Goal: Check status: Check status

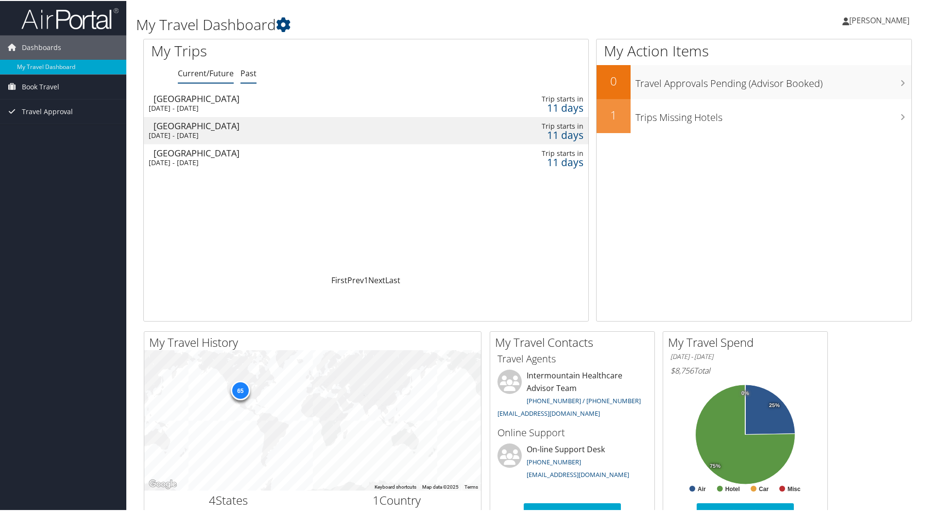
click at [247, 70] on link "Past" at bounding box center [249, 72] width 16 height 11
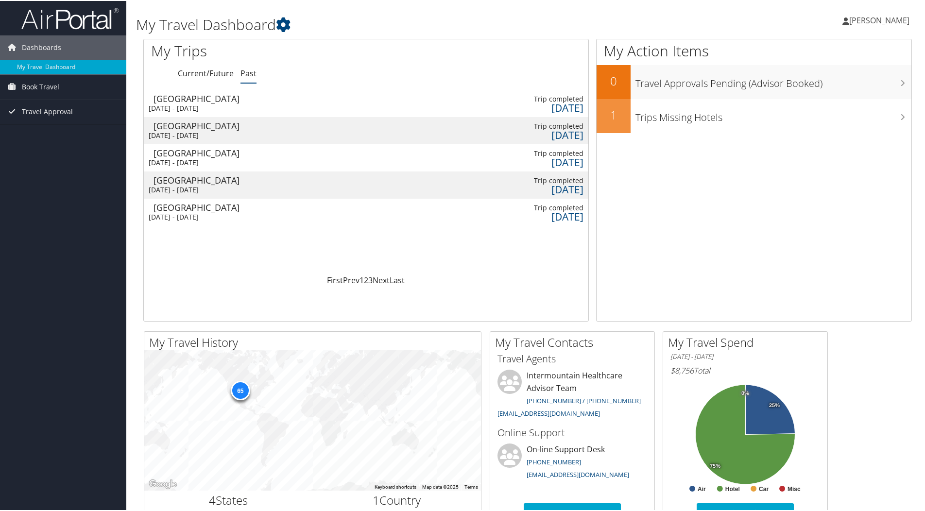
click at [231, 131] on div "[DATE] - [DATE]" at bounding box center [288, 134] width 278 height 9
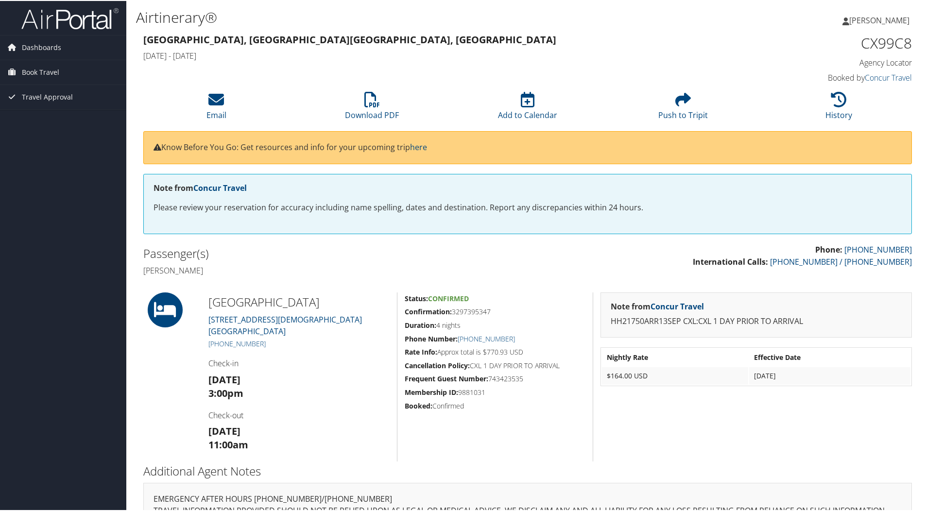
click at [467, 311] on h5 "Confirmation: 3297395347" at bounding box center [495, 311] width 181 height 10
copy h5 "3297395347"
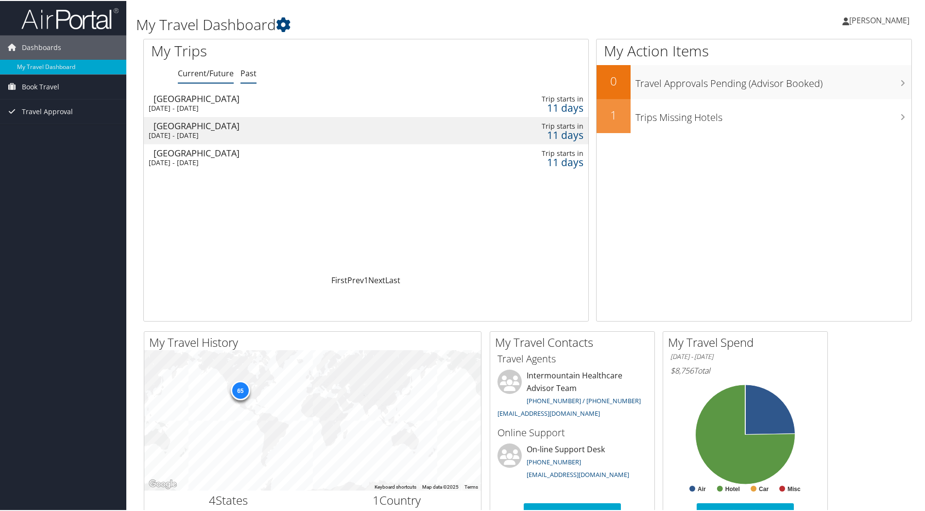
click at [248, 70] on link "Past" at bounding box center [249, 72] width 16 height 11
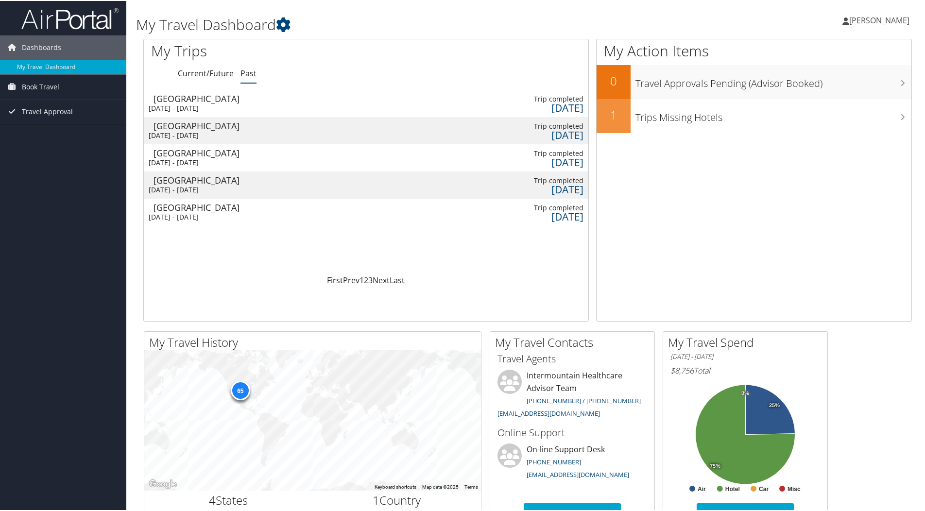
click at [203, 216] on div "Mon 28 Jul 2025 - Fri 1 Aug 2025" at bounding box center [288, 216] width 278 height 9
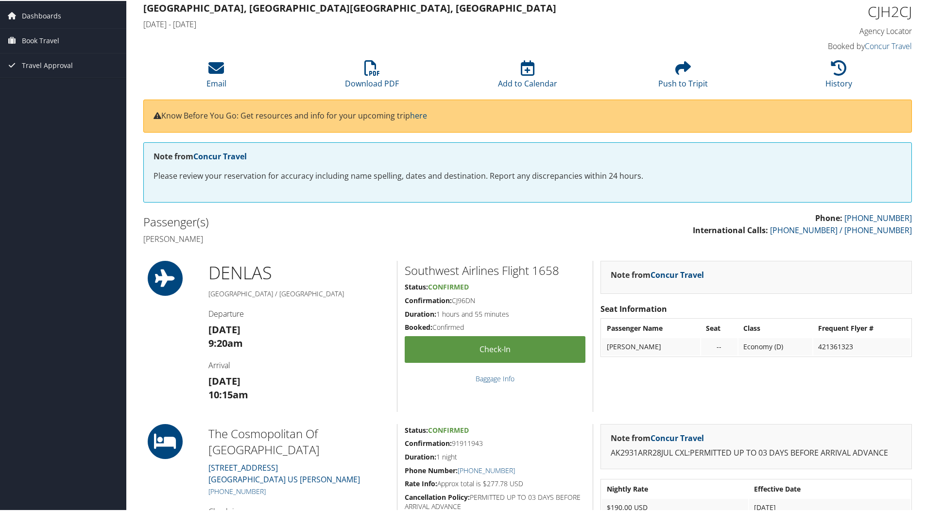
scroll to position [49, 0]
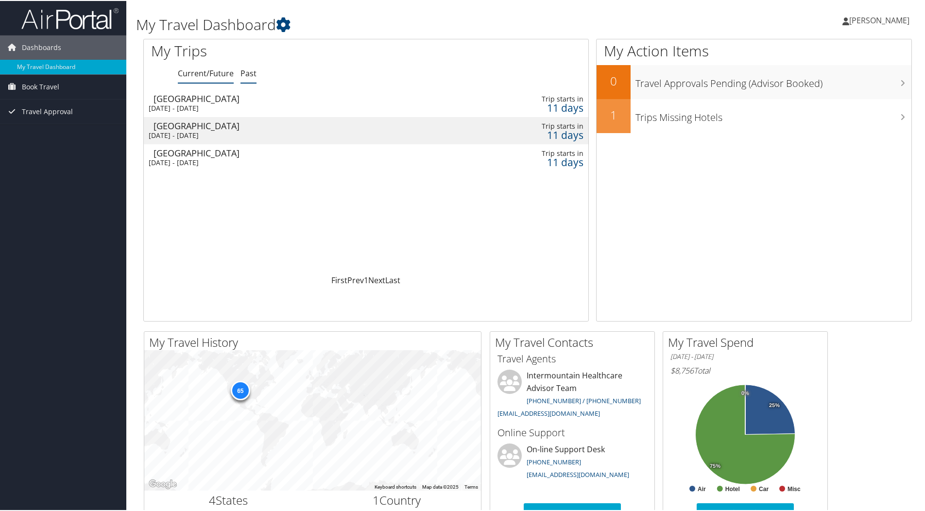
click at [248, 68] on link "Past" at bounding box center [249, 72] width 16 height 11
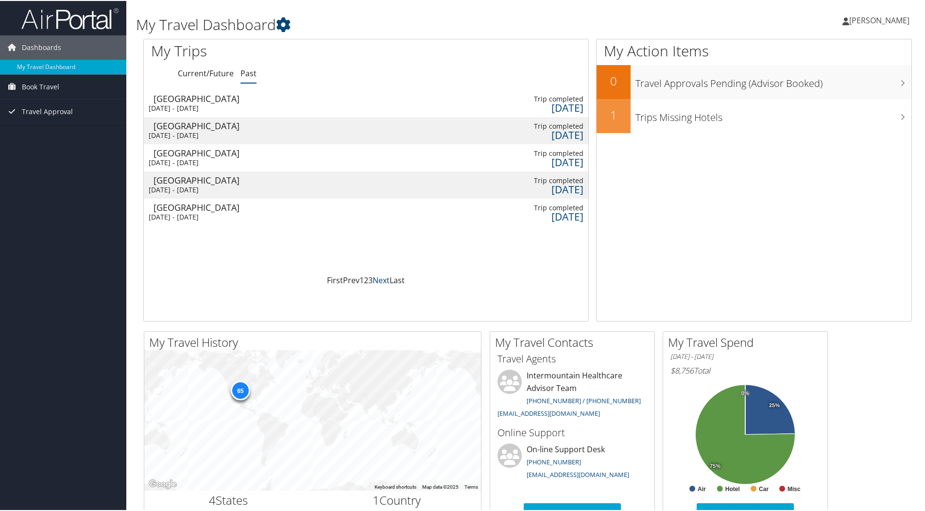
click at [381, 280] on link "Next" at bounding box center [381, 279] width 17 height 11
click at [351, 280] on link "Prev" at bounding box center [351, 279] width 17 height 11
click at [215, 215] on div "Mon 28 Jul 2025 - Fri 1 Aug 2025" at bounding box center [288, 216] width 278 height 9
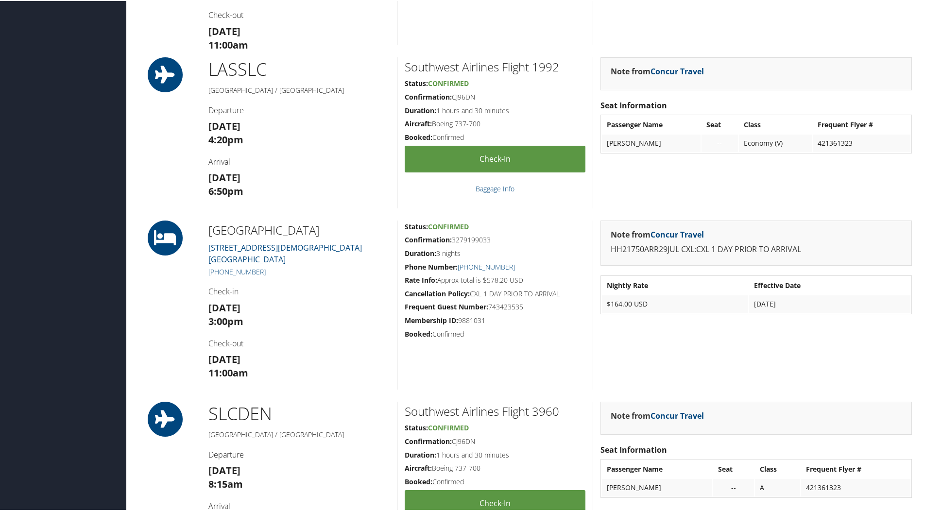
scroll to position [583, 0]
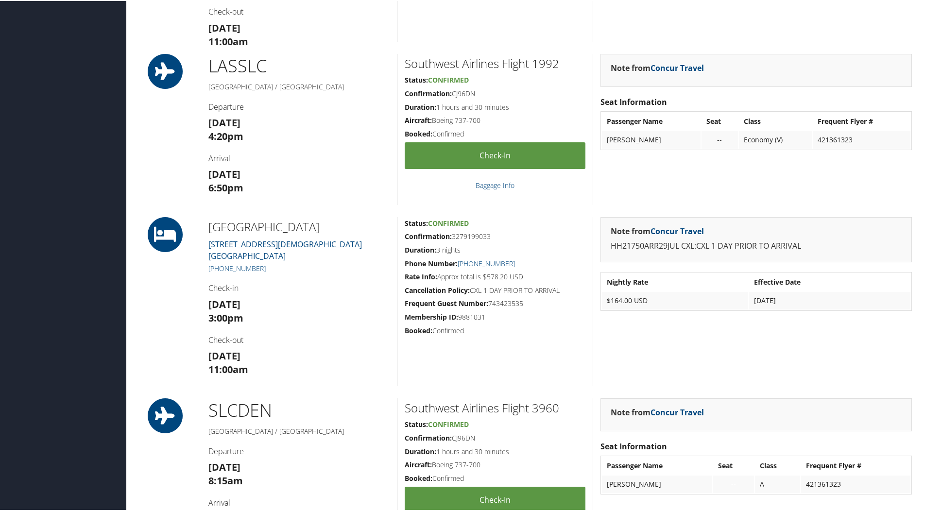
click at [471, 234] on h5 "Confirmation: 3279199033" at bounding box center [495, 236] width 181 height 10
copy h5 "3279199033"
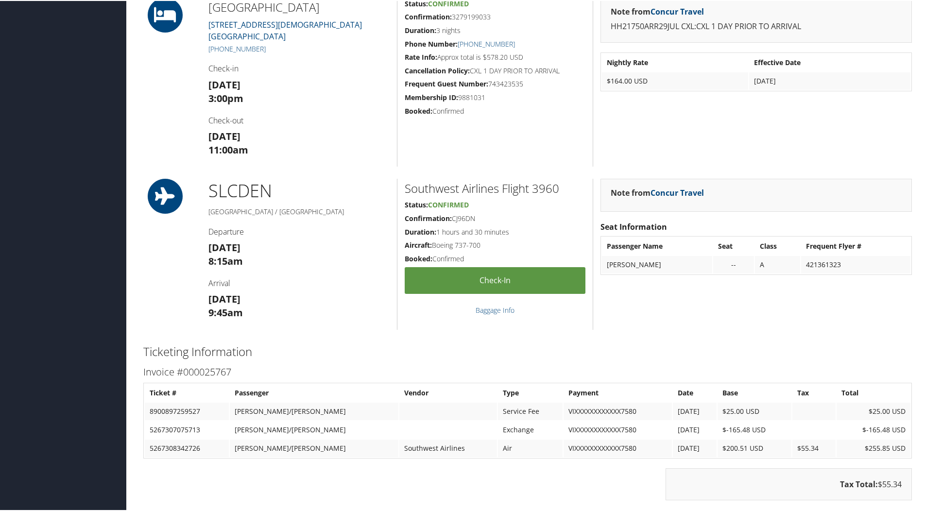
scroll to position [826, 0]
